Goal: Transaction & Acquisition: Obtain resource

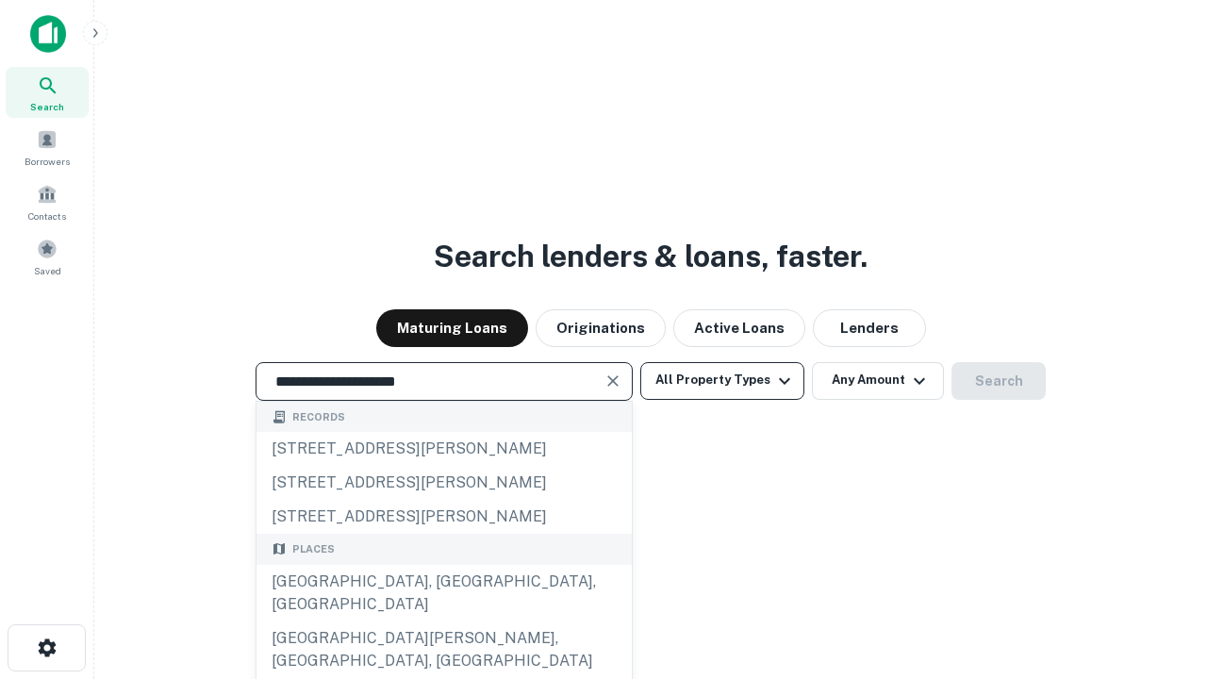
click at [443, 622] on div "[GEOGRAPHIC_DATA], [GEOGRAPHIC_DATA], [GEOGRAPHIC_DATA]" at bounding box center [444, 593] width 375 height 57
click at [722, 380] on button "All Property Types" at bounding box center [722, 381] width 164 height 38
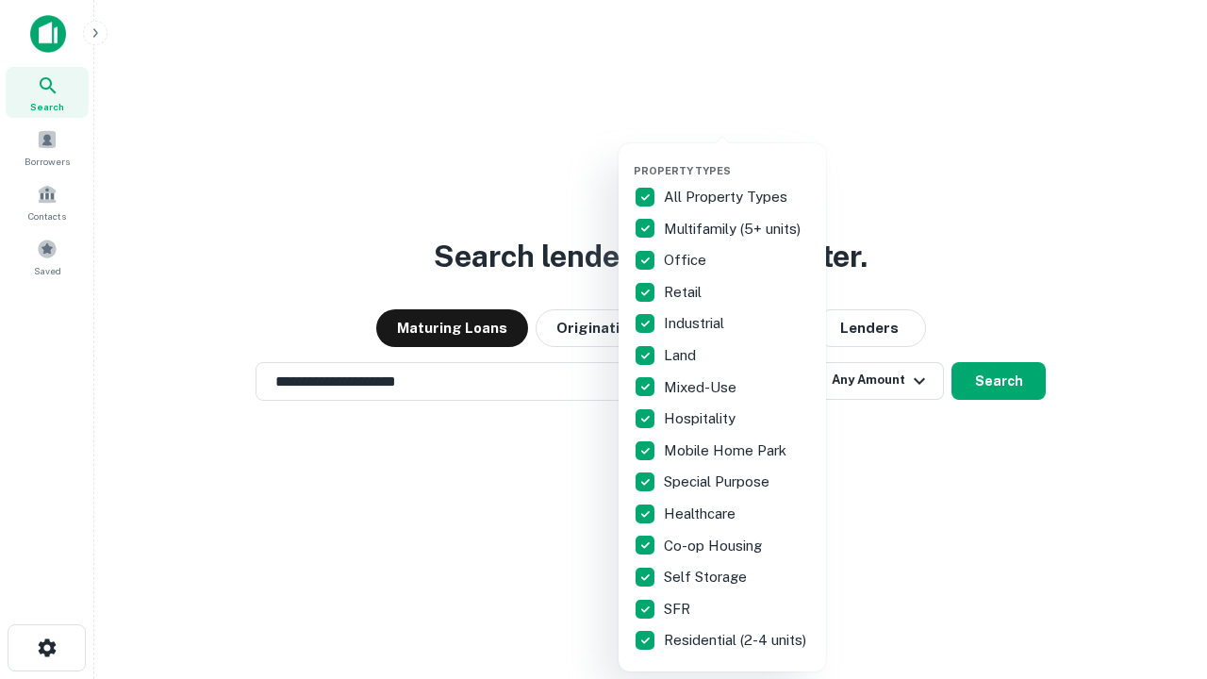
type input "**********"
click at [738, 158] on button "button" at bounding box center [737, 158] width 207 height 1
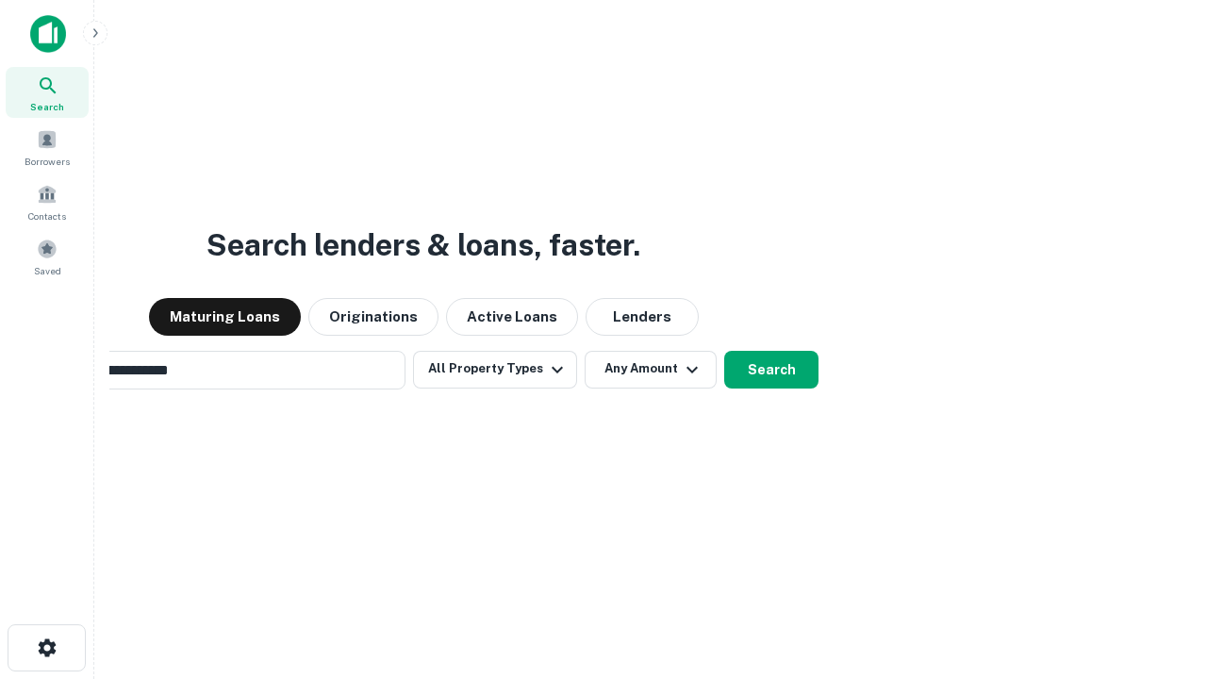
scroll to position [29, 0]
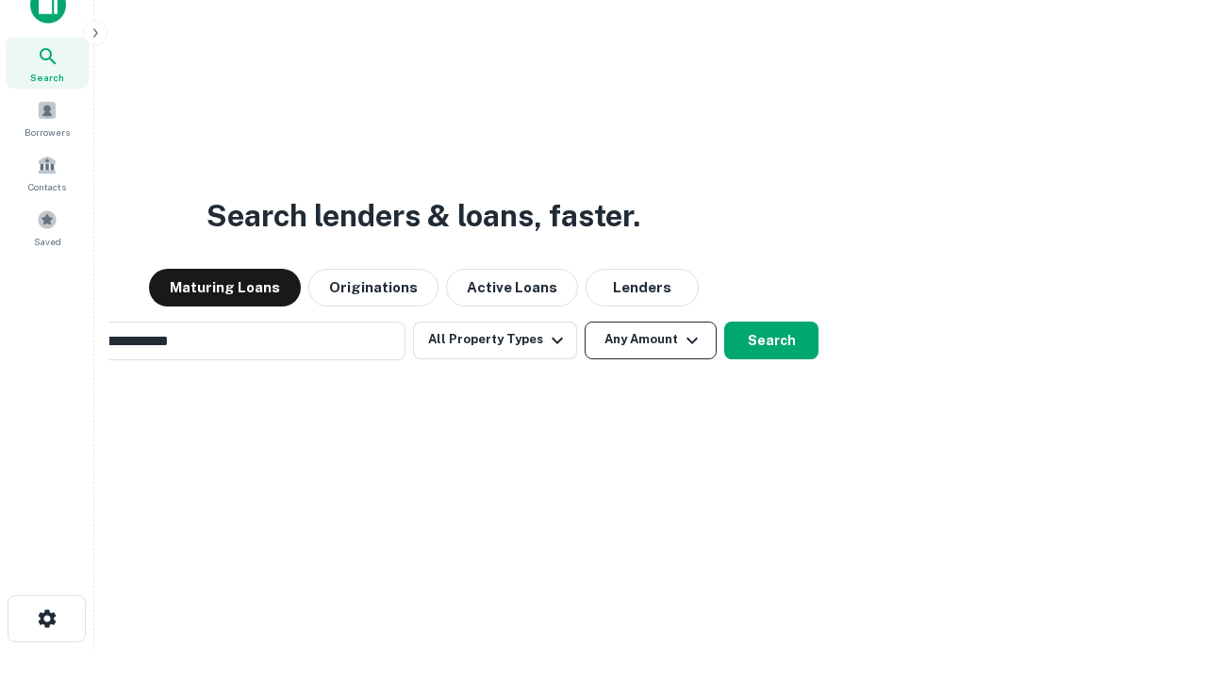
click at [585, 322] on button "Any Amount" at bounding box center [651, 341] width 132 height 38
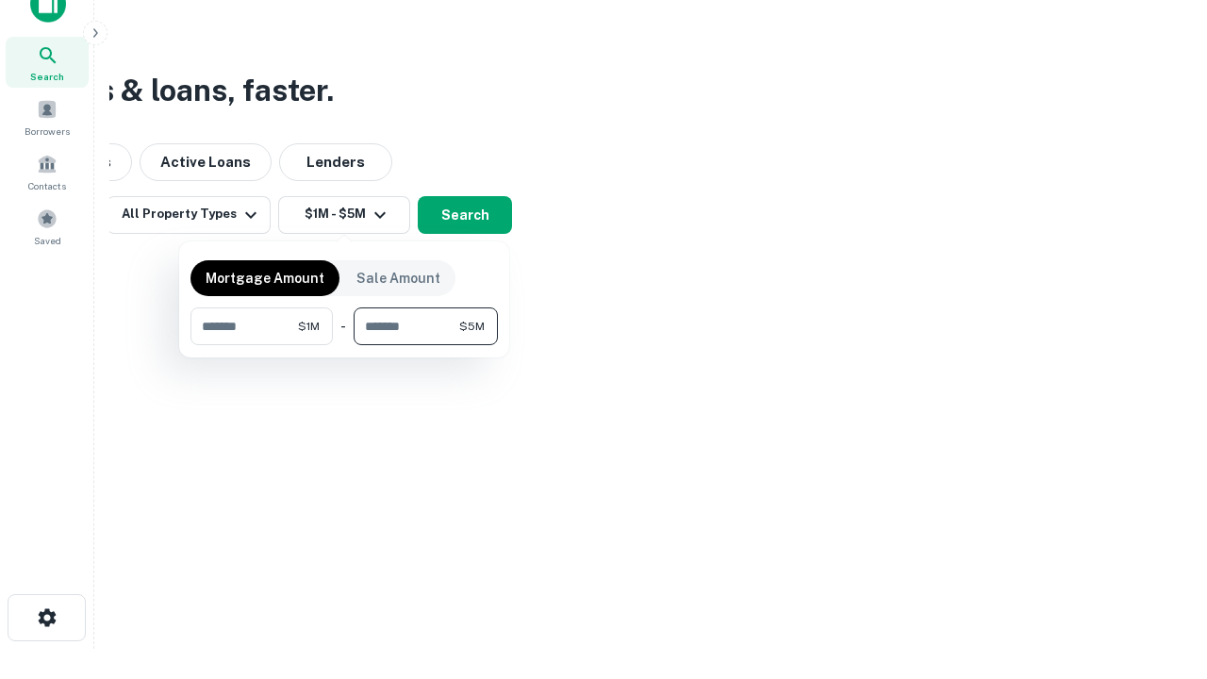
type input "*******"
click at [344, 345] on button "button" at bounding box center [344, 345] width 307 height 1
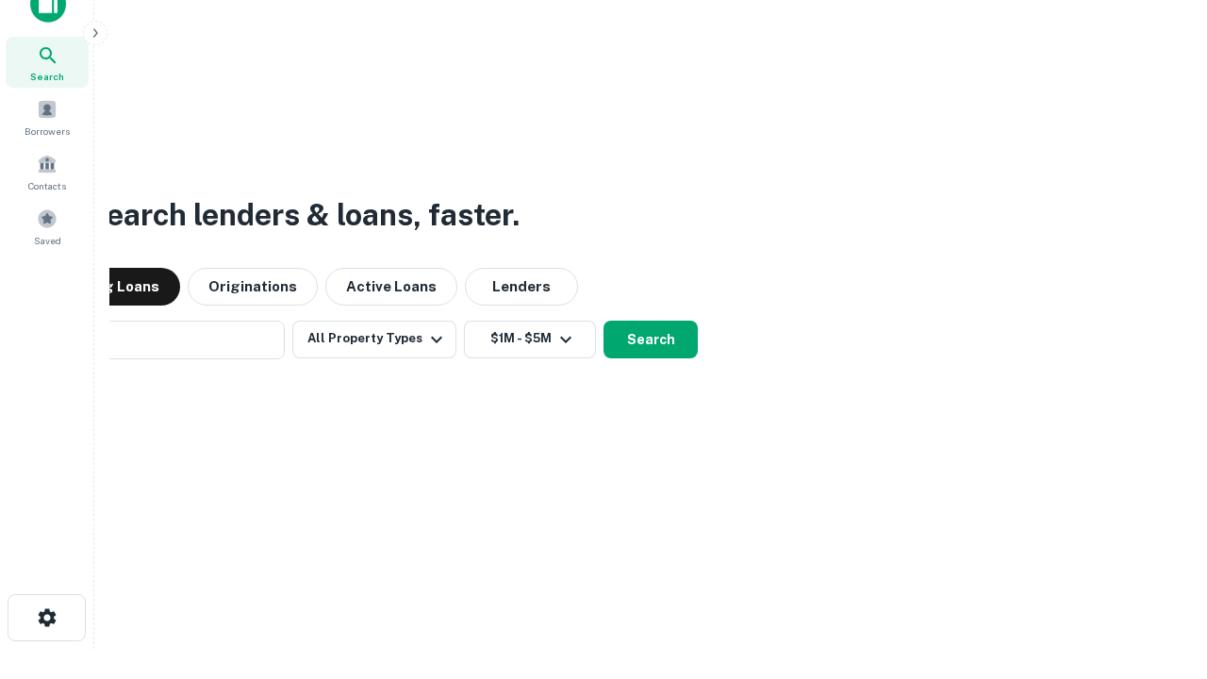
scroll to position [29, 0]
click at [604, 322] on button "Search" at bounding box center [651, 341] width 94 height 38
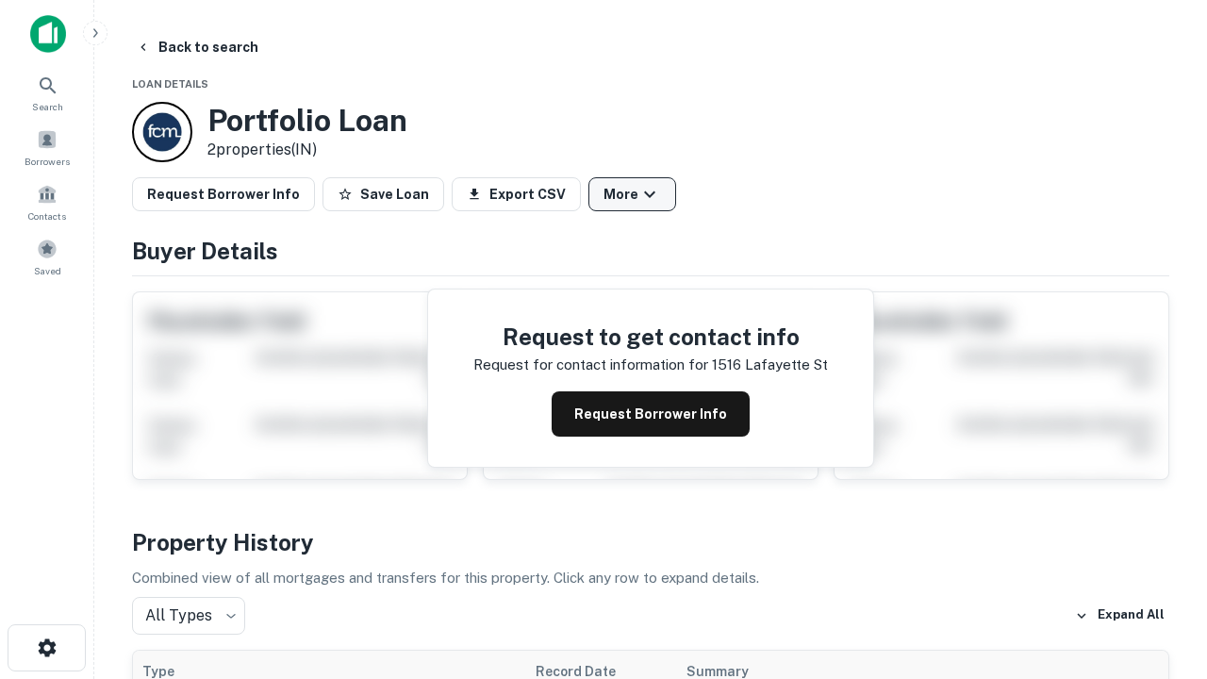
click at [632, 194] on button "More" at bounding box center [633, 194] width 88 height 34
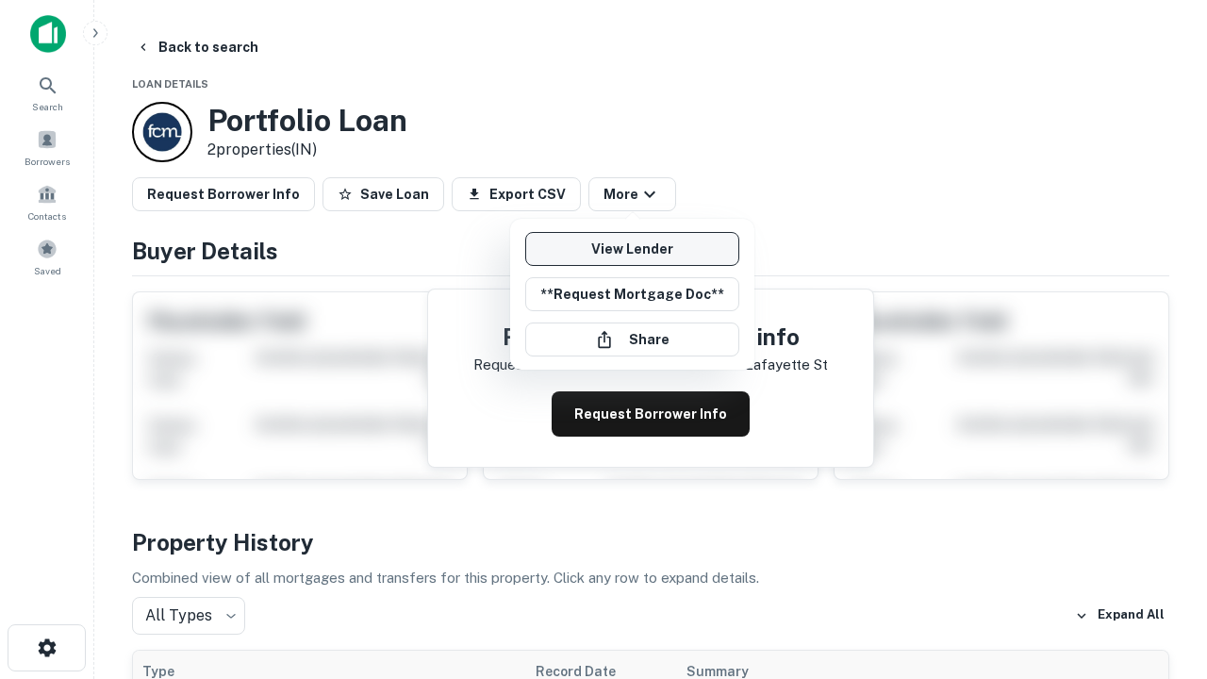
click at [632, 249] on link "View Lender" at bounding box center [632, 249] width 214 height 34
